Goal: Navigation & Orientation: Understand site structure

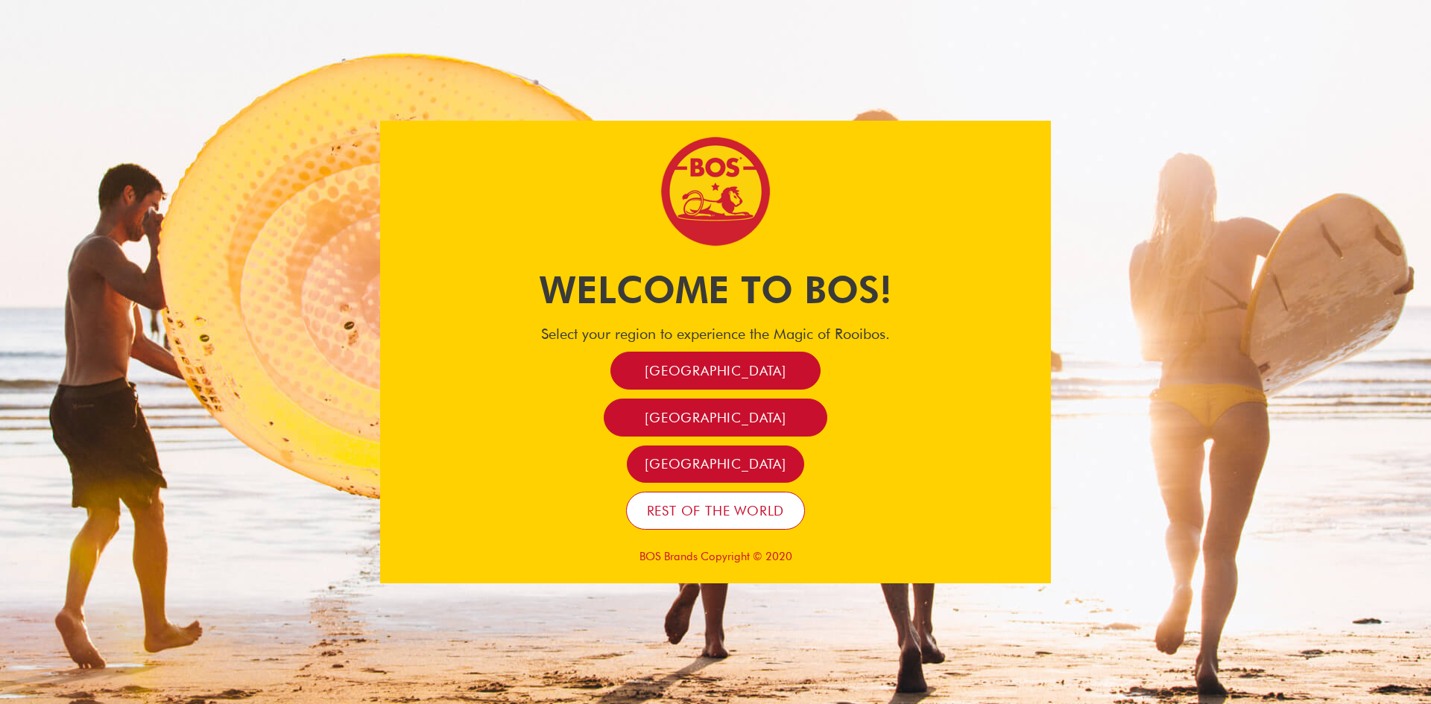
click at [749, 510] on span "Rest of the world" at bounding box center [716, 510] width 138 height 17
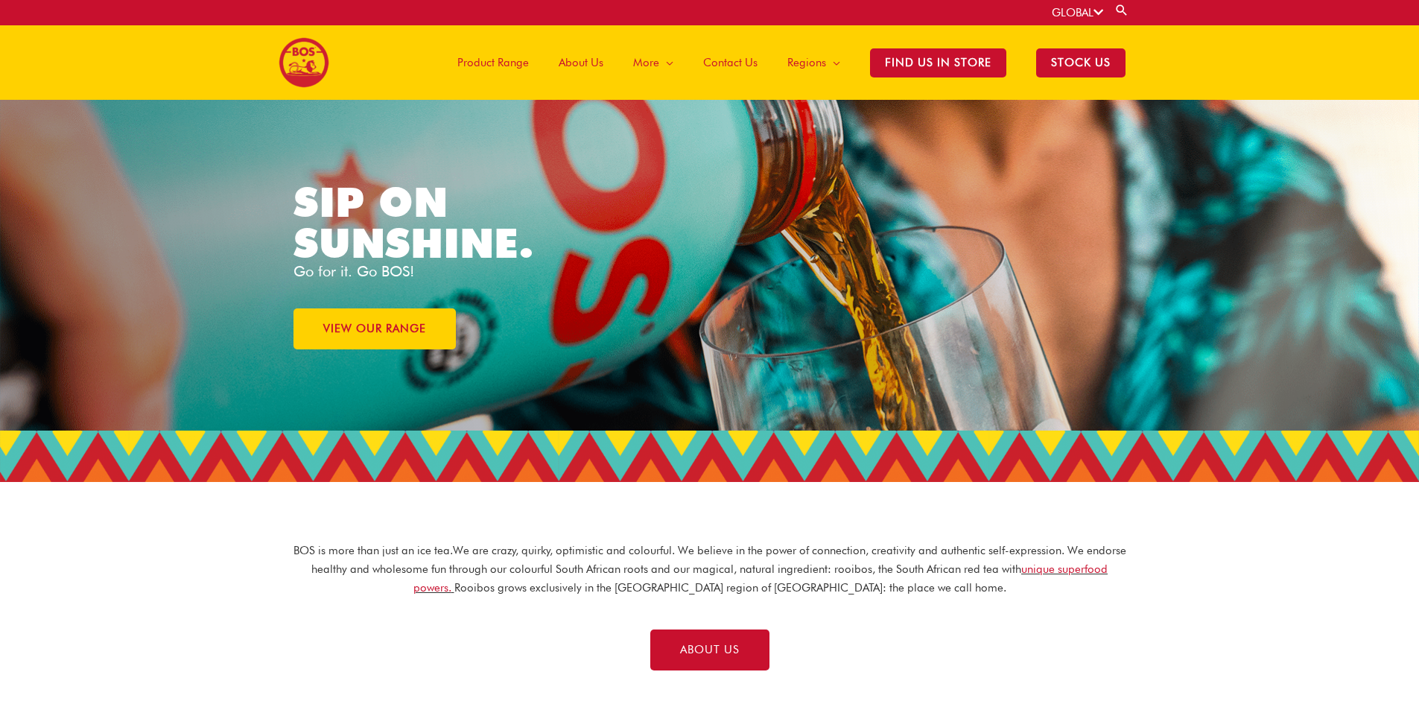
click at [506, 67] on span "Product Range" at bounding box center [493, 62] width 72 height 45
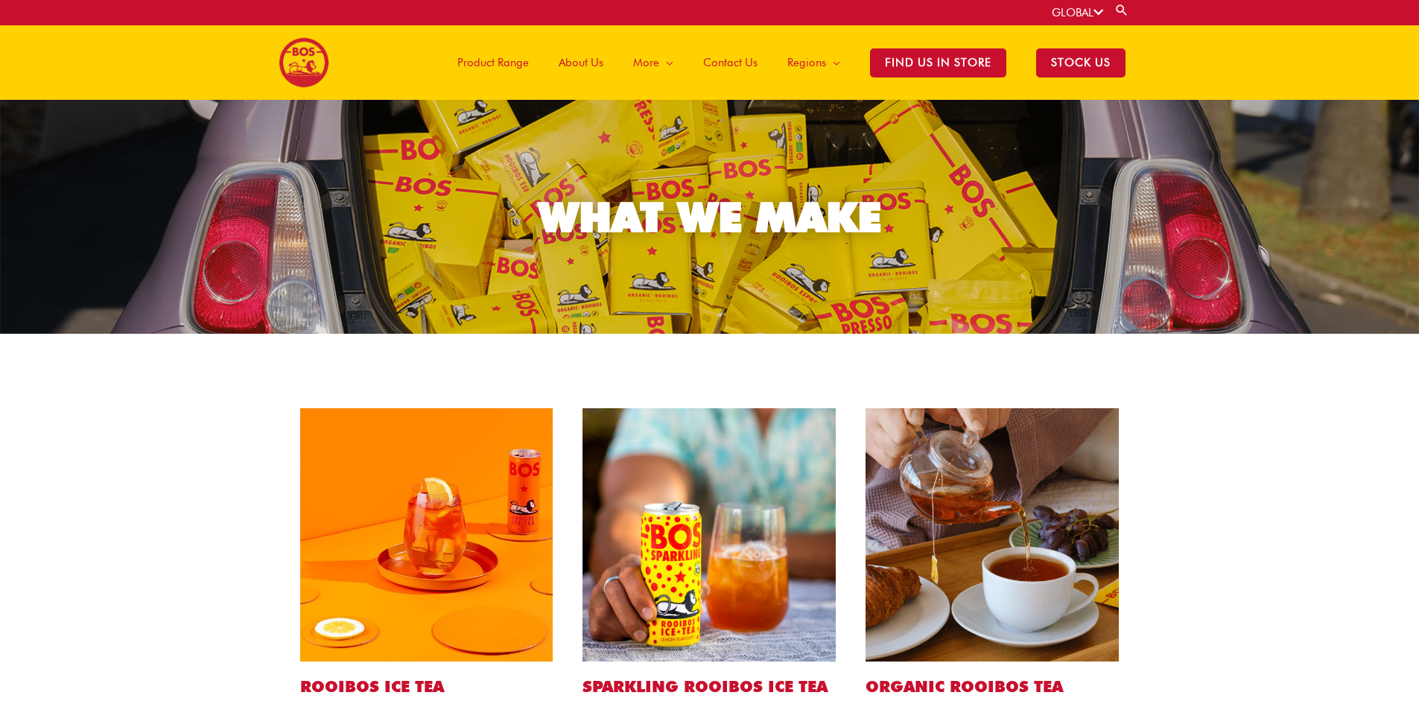
click at [596, 67] on span "About Us" at bounding box center [581, 62] width 45 height 45
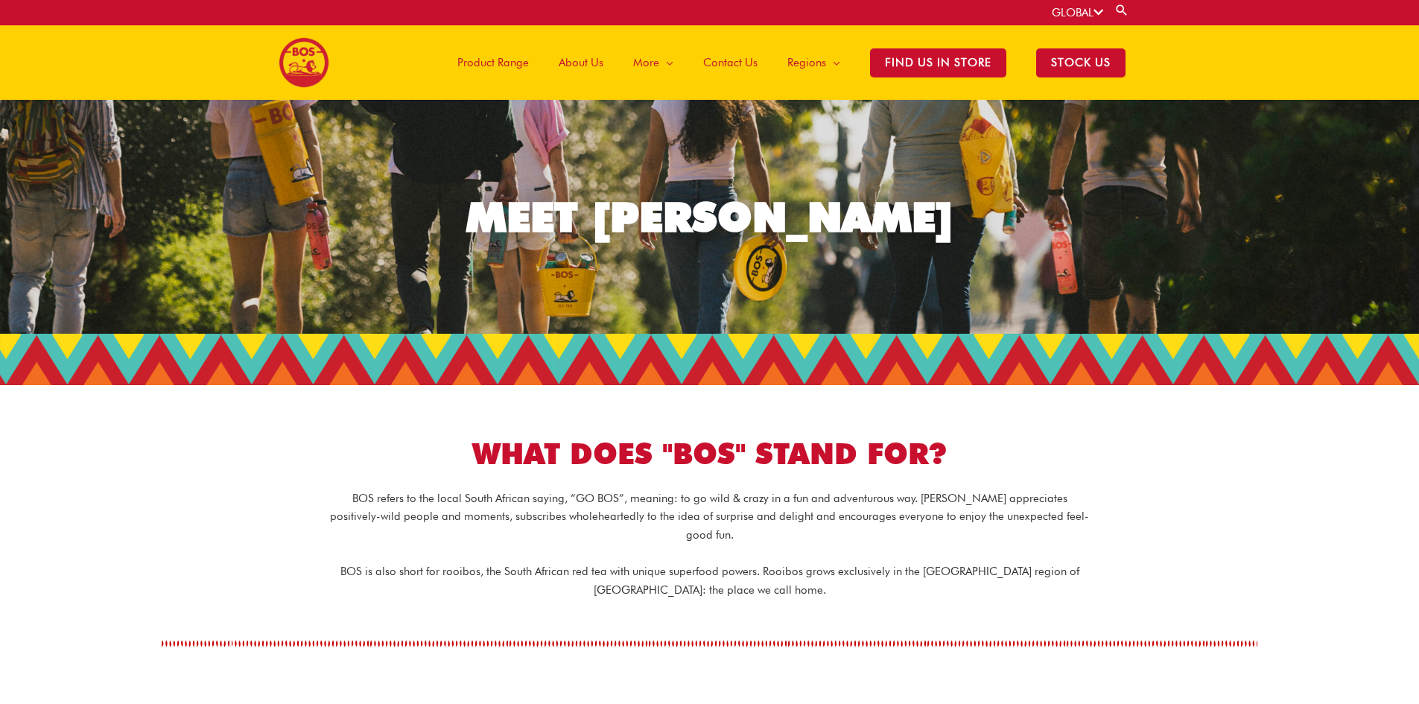
click at [735, 64] on span "Contact Us" at bounding box center [730, 62] width 54 height 45
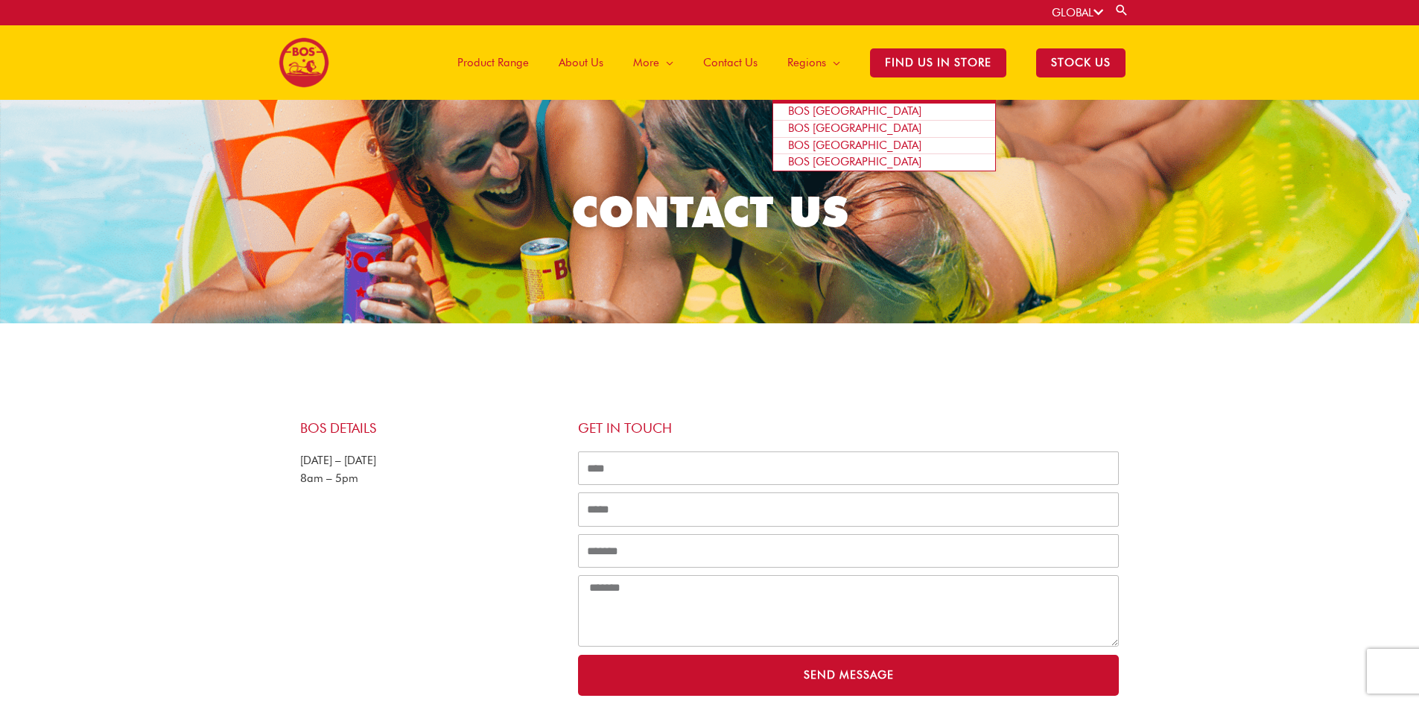
click at [823, 108] on span "BOS [GEOGRAPHIC_DATA]" at bounding box center [854, 110] width 133 height 13
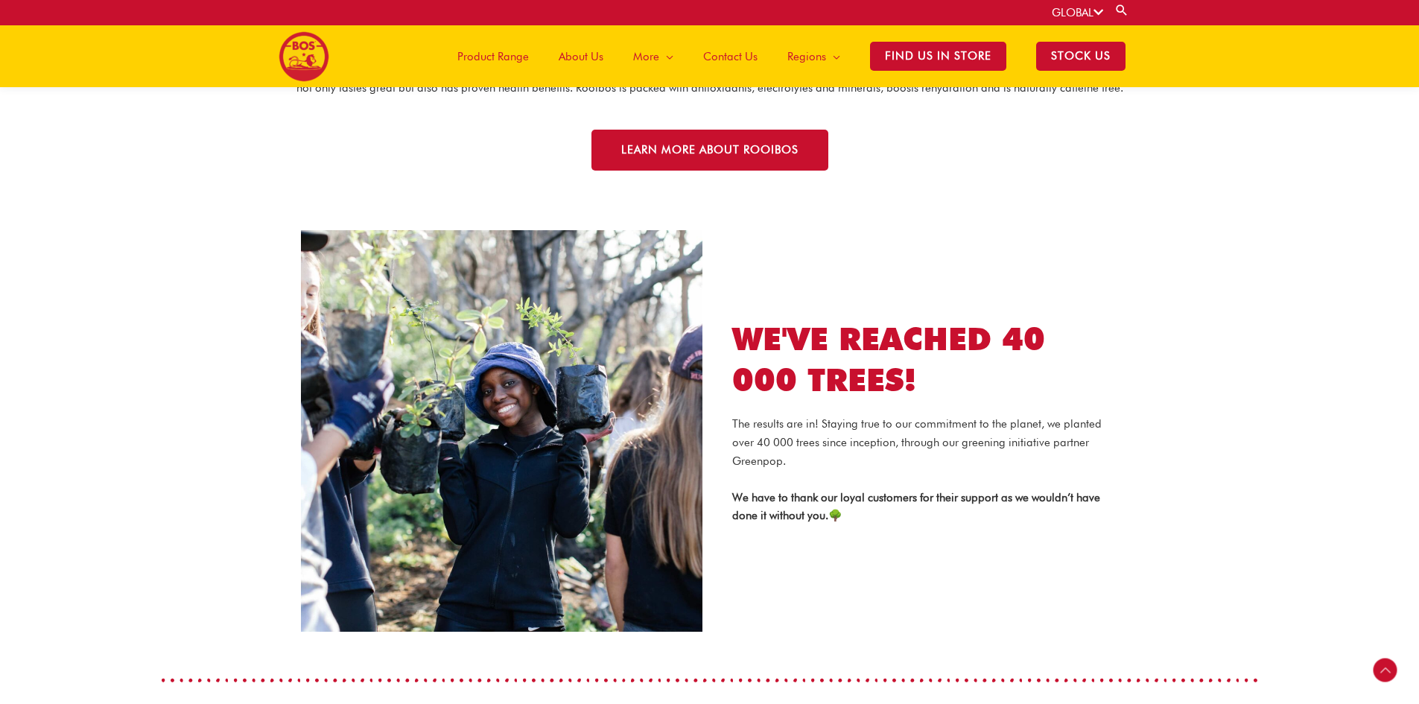
scroll to position [2004, 0]
